Goal: Transaction & Acquisition: Purchase product/service

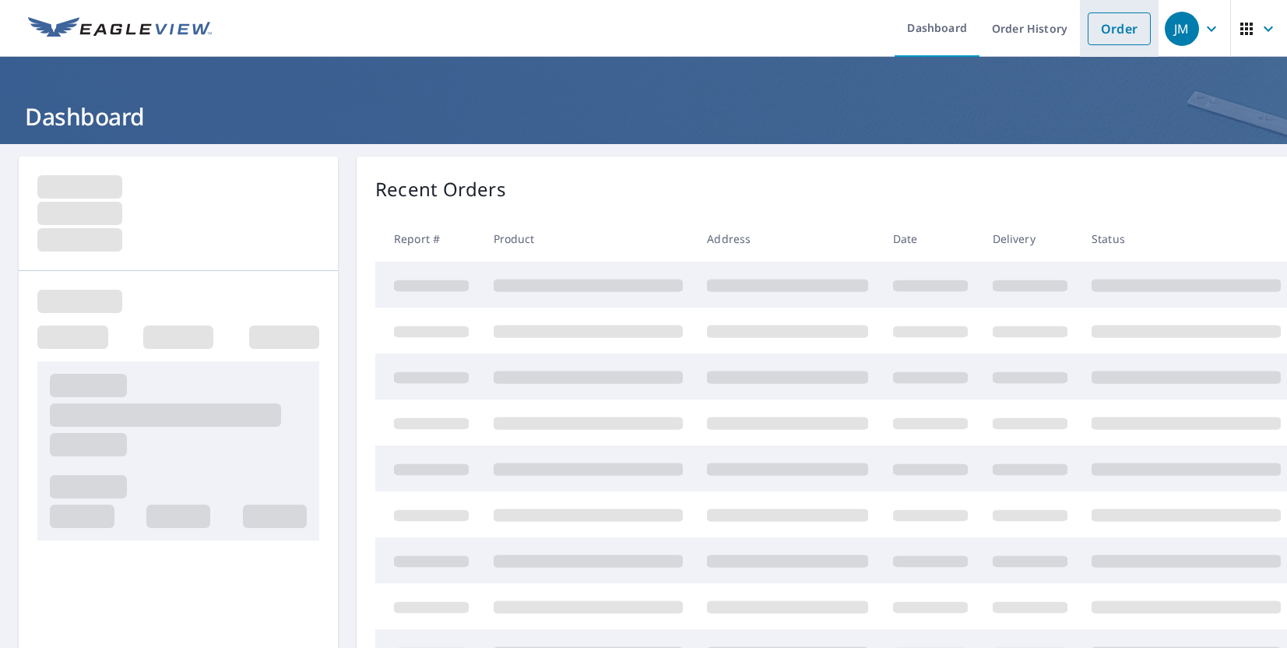
click at [1101, 29] on link "Order" at bounding box center [1118, 28] width 63 height 33
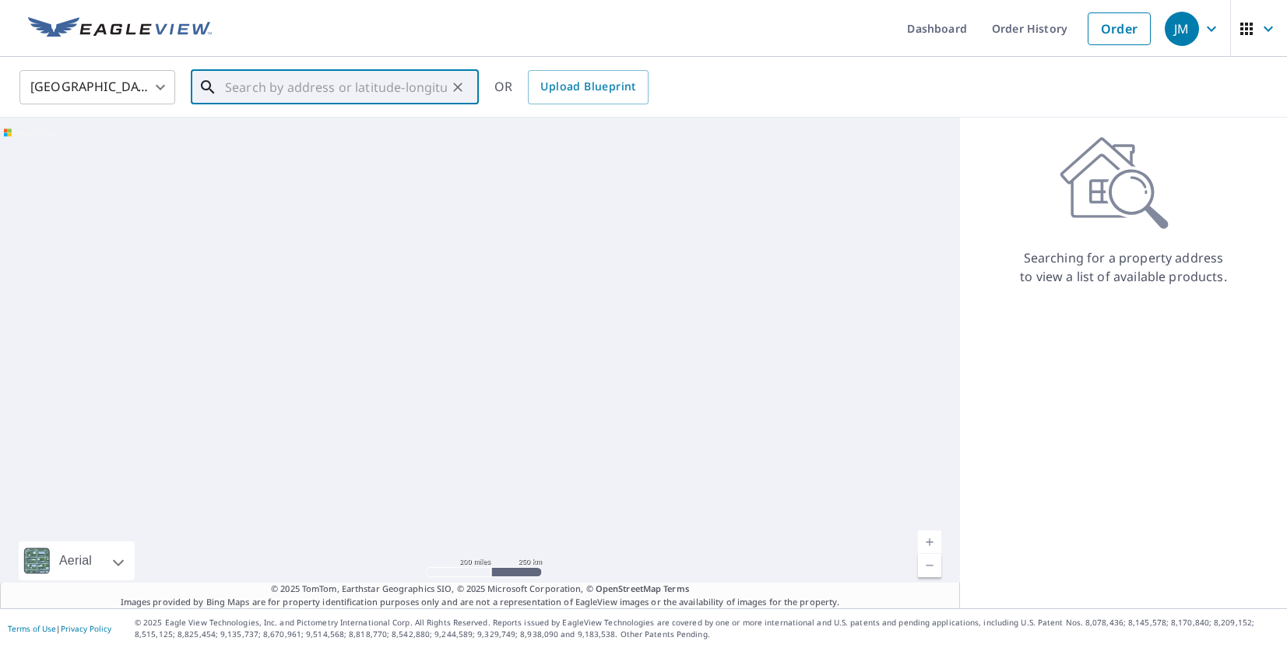
click at [315, 94] on input "text" at bounding box center [336, 87] width 222 height 44
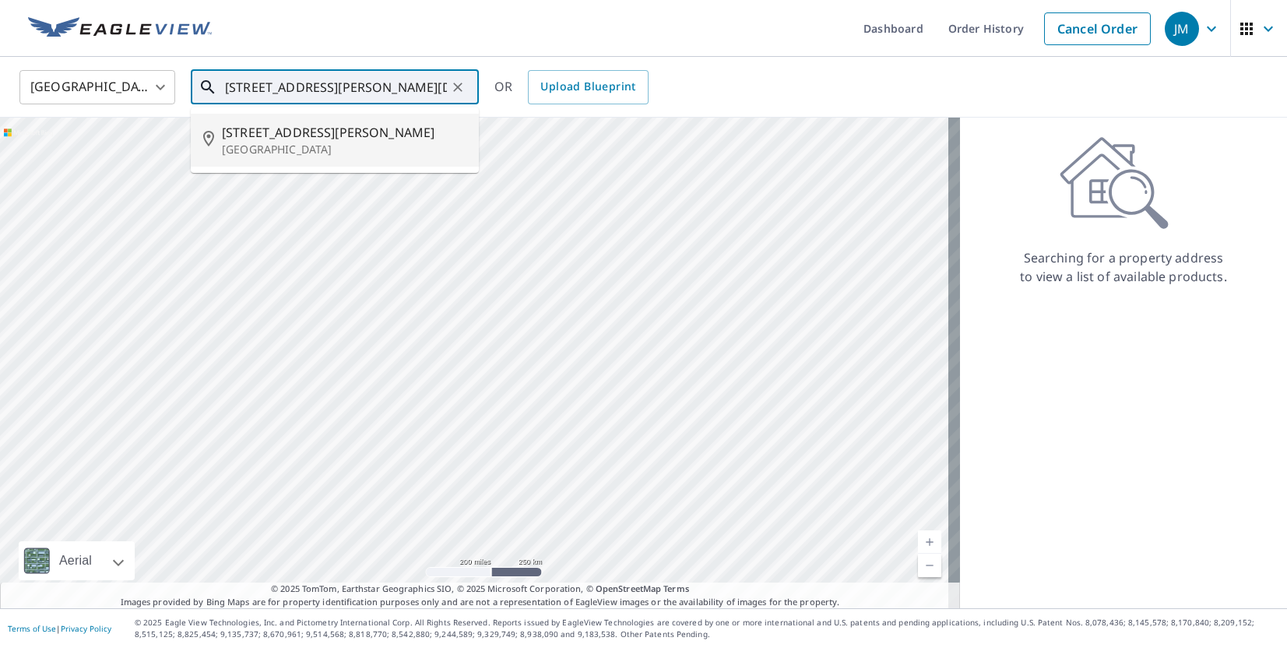
click at [348, 126] on span "[STREET_ADDRESS][PERSON_NAME]" at bounding box center [344, 132] width 244 height 19
type input "[STREET_ADDRESS][PERSON_NAME]"
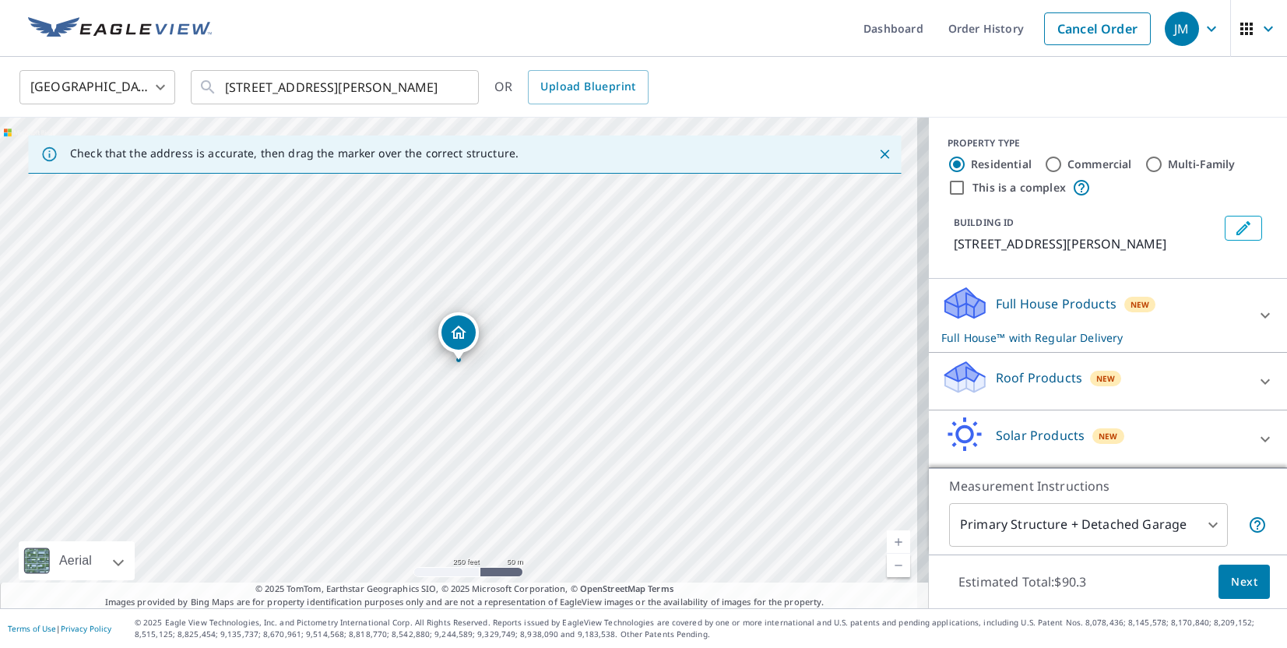
click at [973, 390] on icon at bounding box center [964, 377] width 47 height 37
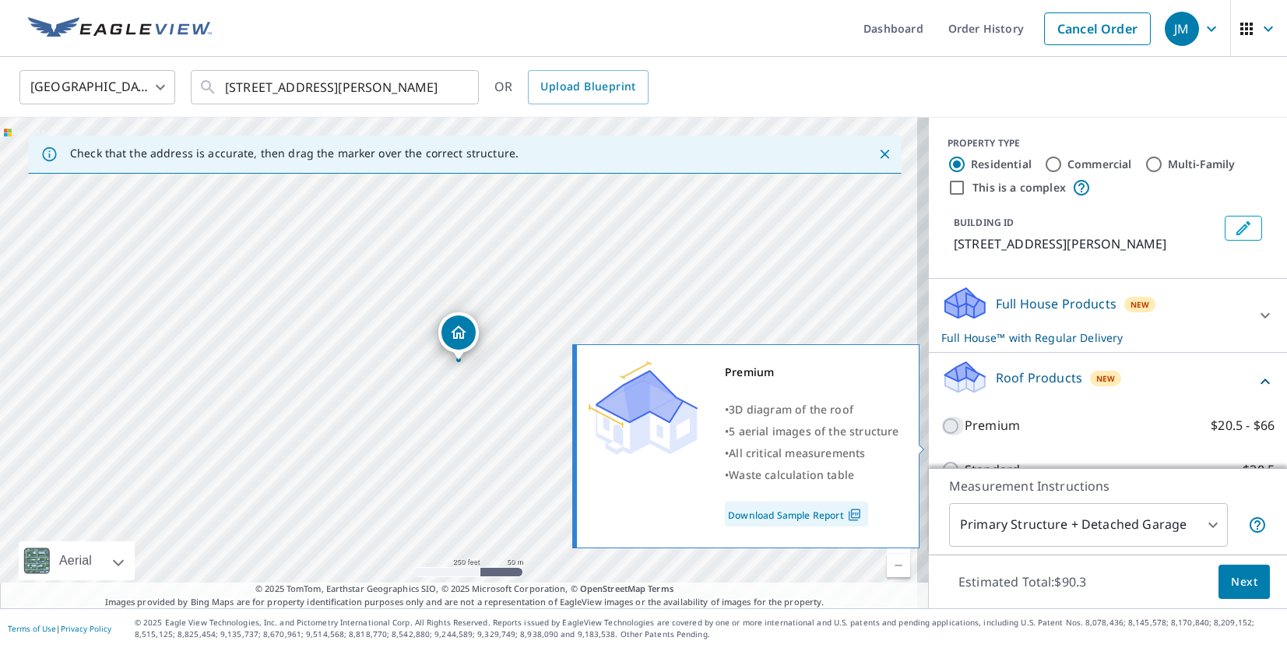
click at [950, 435] on input "Premium $20.5 - $66" at bounding box center [952, 425] width 23 height 19
checkbox input "true"
checkbox input "false"
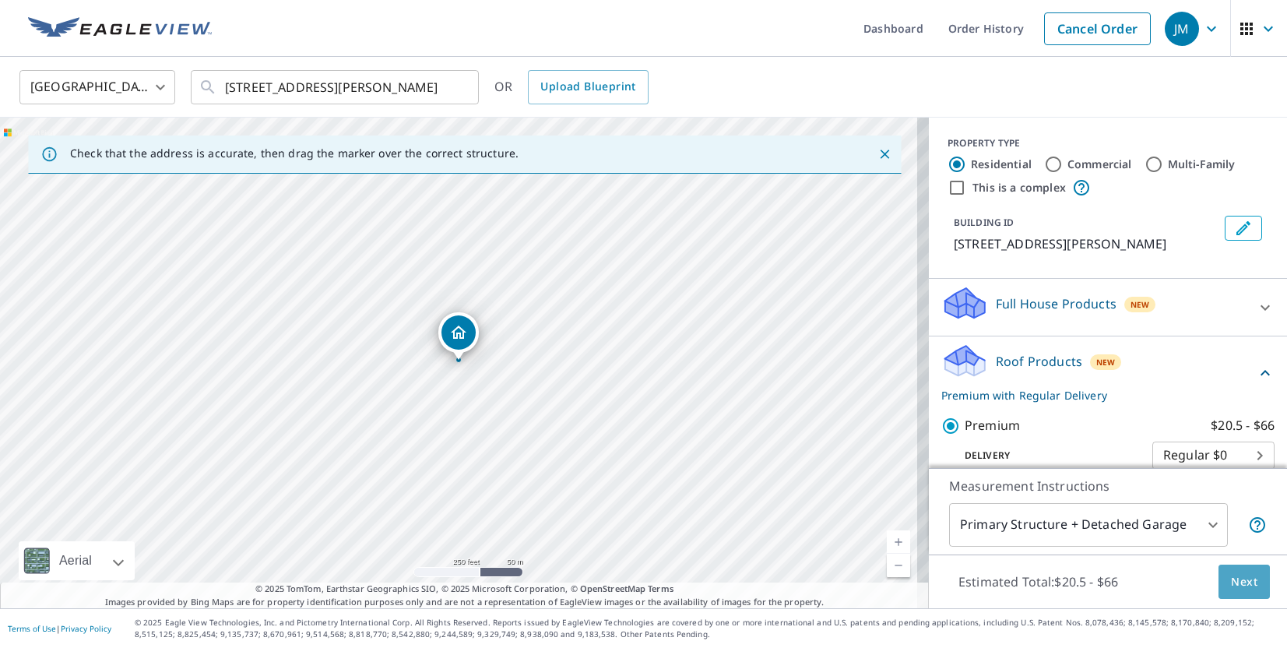
click at [1236, 566] on button "Next" at bounding box center [1243, 581] width 51 height 35
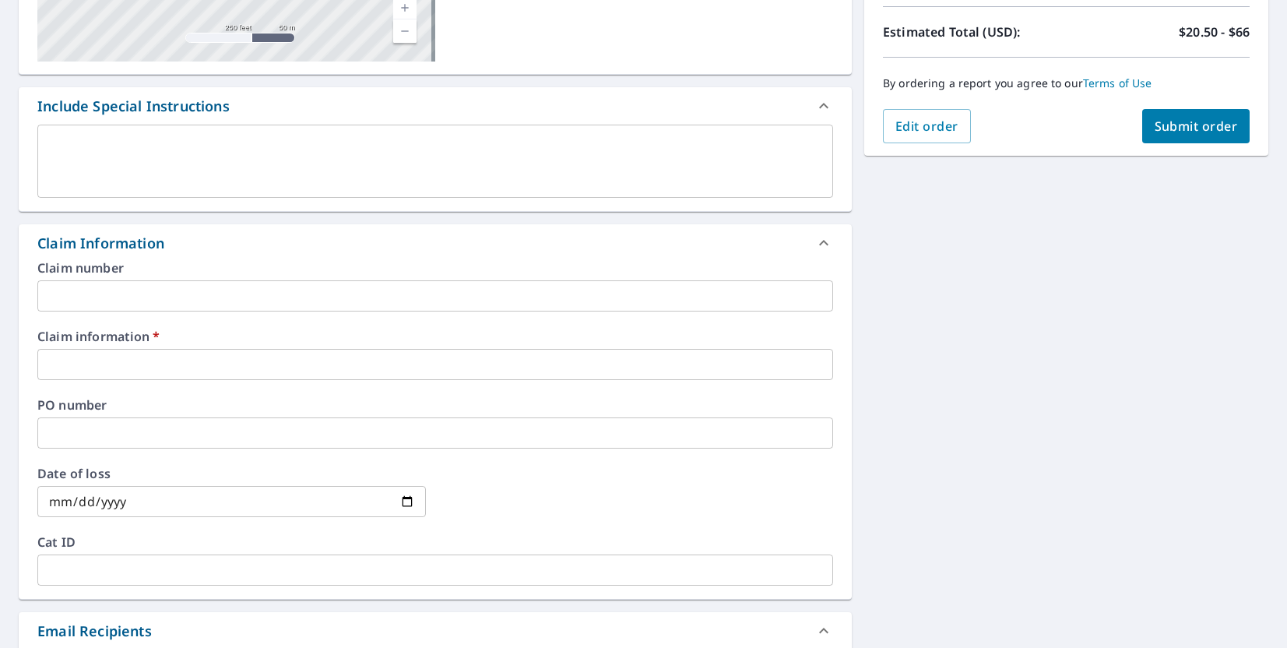
scroll to position [346, 0]
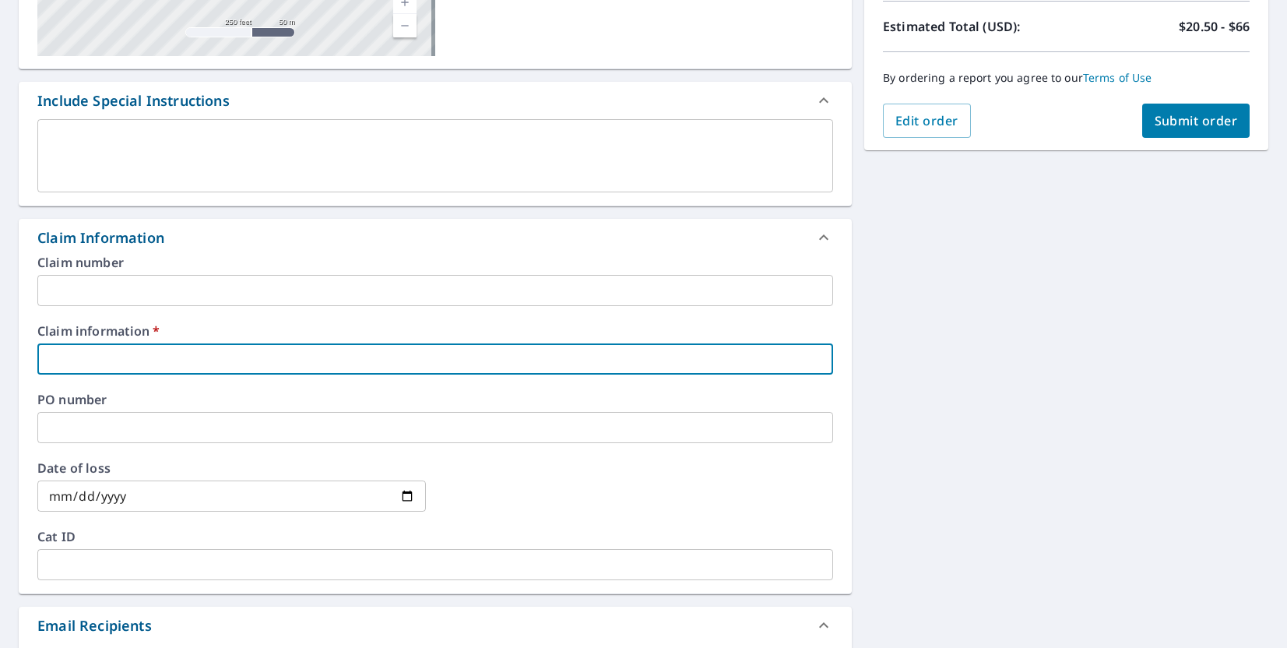
click at [76, 358] on input "text" at bounding box center [434, 358] width 795 height 31
type input "[PERSON_NAME]"
checkbox input "true"
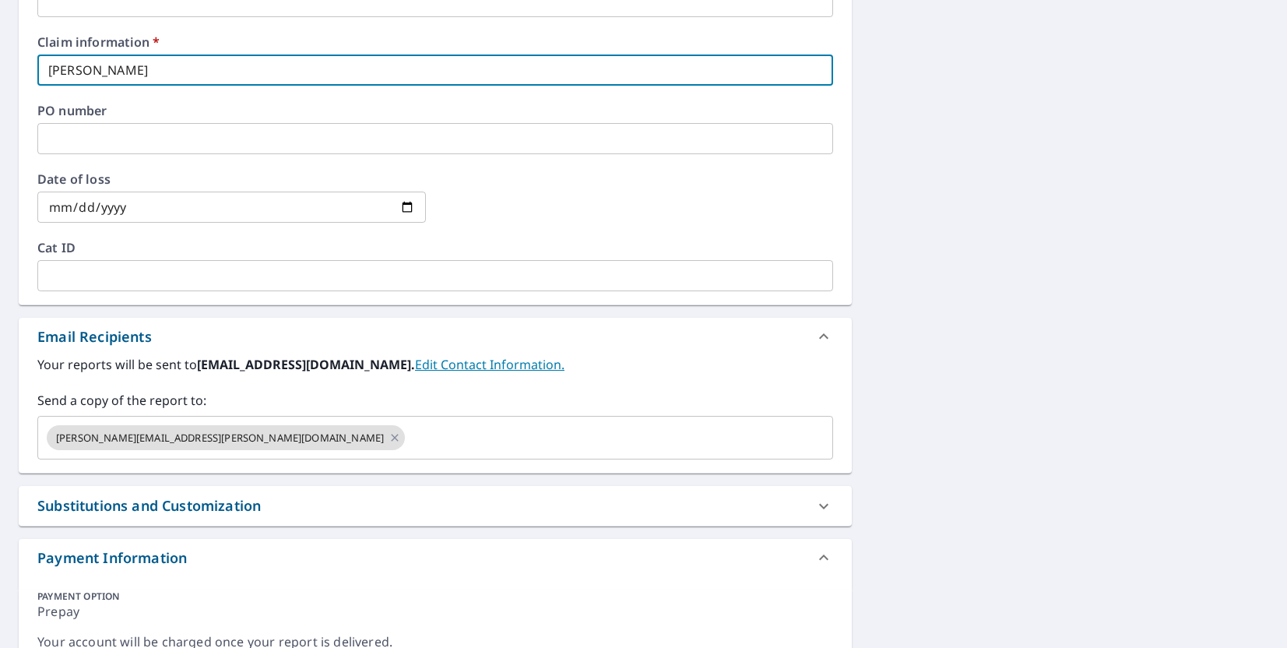
scroll to position [637, 0]
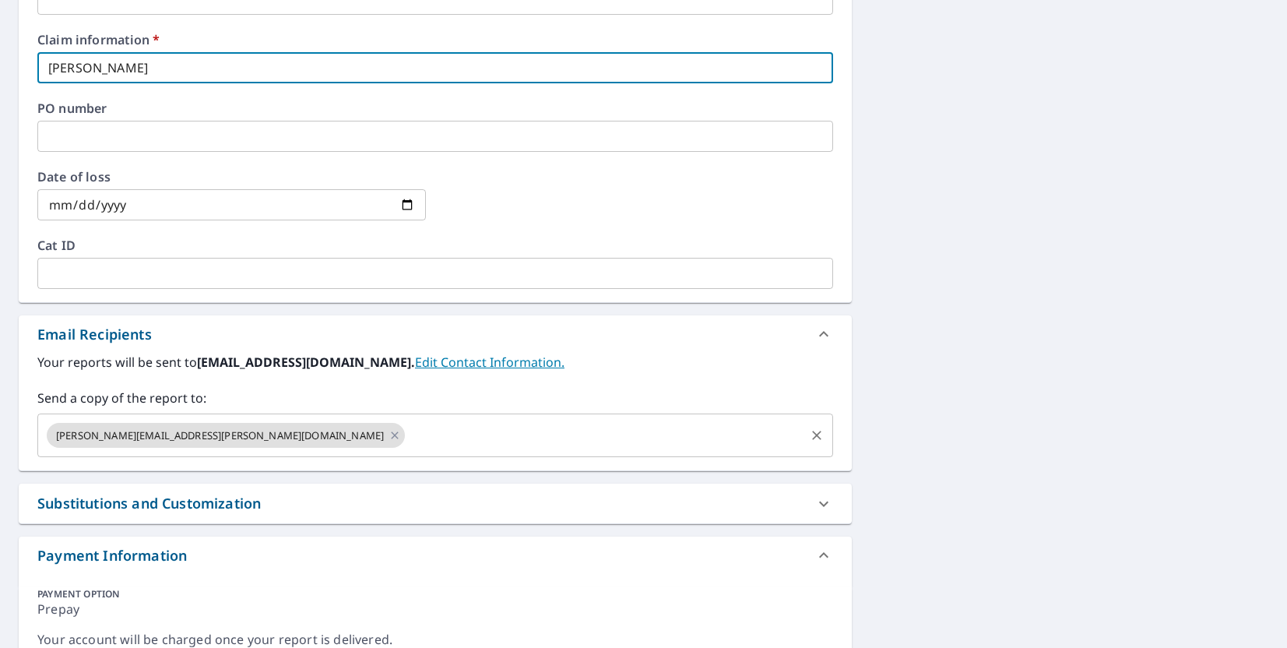
click at [407, 431] on input "text" at bounding box center [604, 435] width 395 height 30
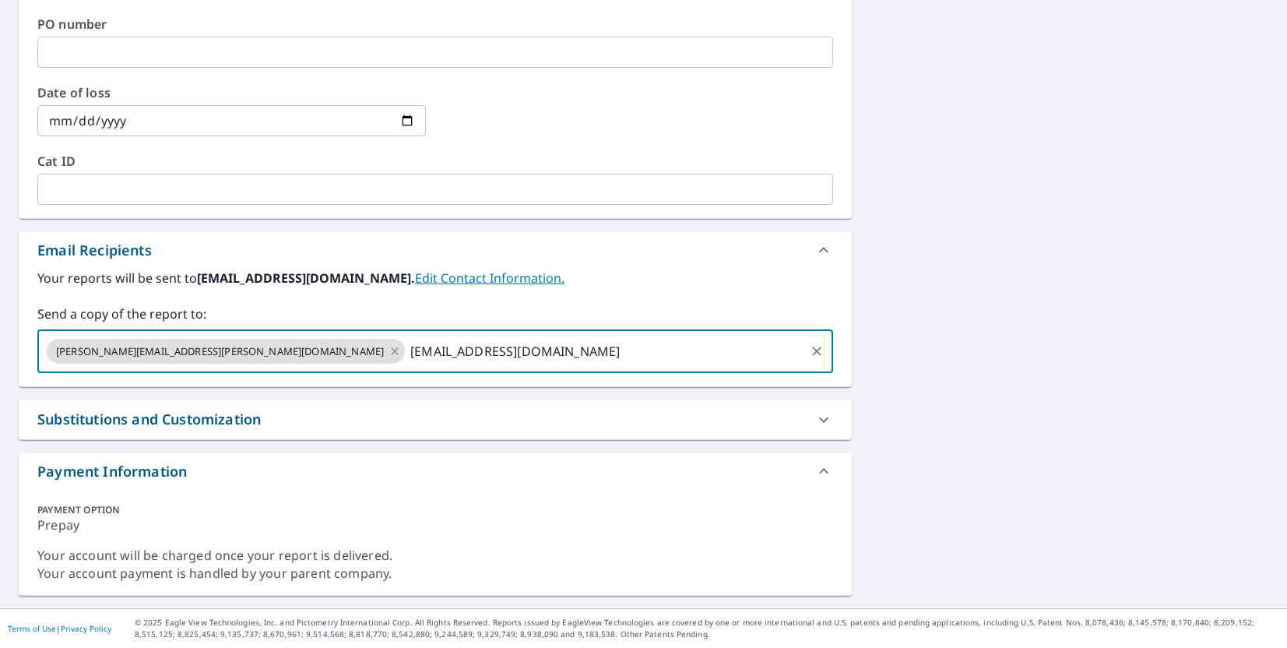
scroll to position [155, 0]
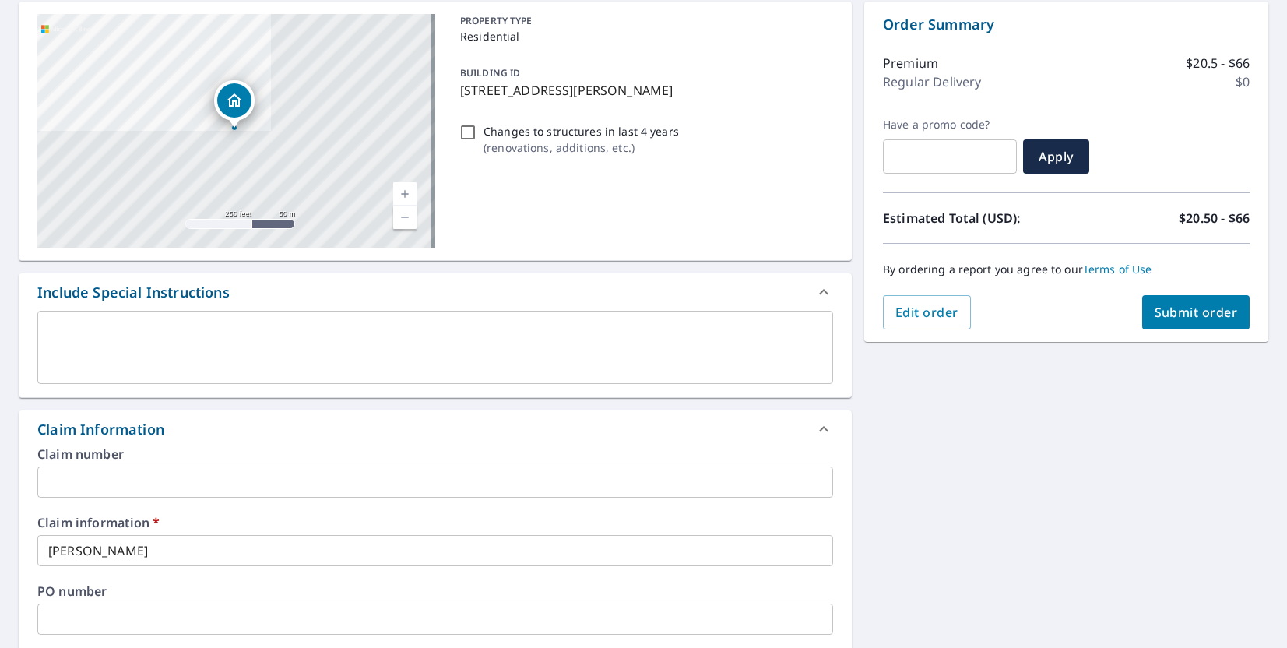
type input "[EMAIL_ADDRESS][DOMAIN_NAME]"
click at [1185, 310] on span "Submit order" at bounding box center [1195, 312] width 83 height 17
checkbox input "true"
